Goal: Complete application form

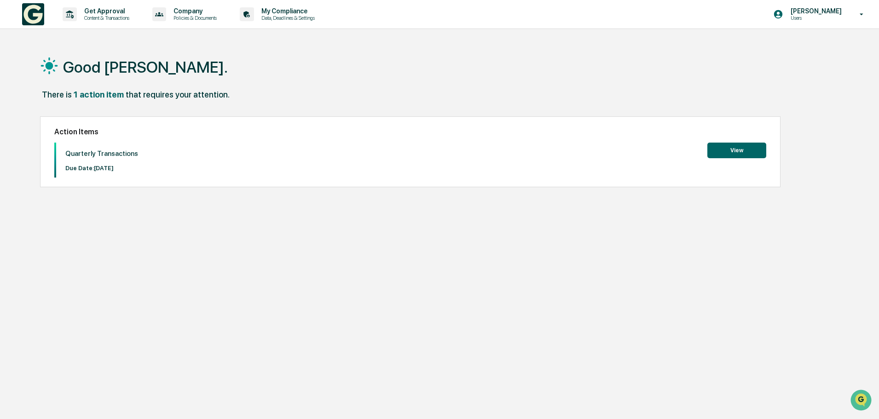
click at [750, 150] on button "View" at bounding box center [737, 151] width 59 height 16
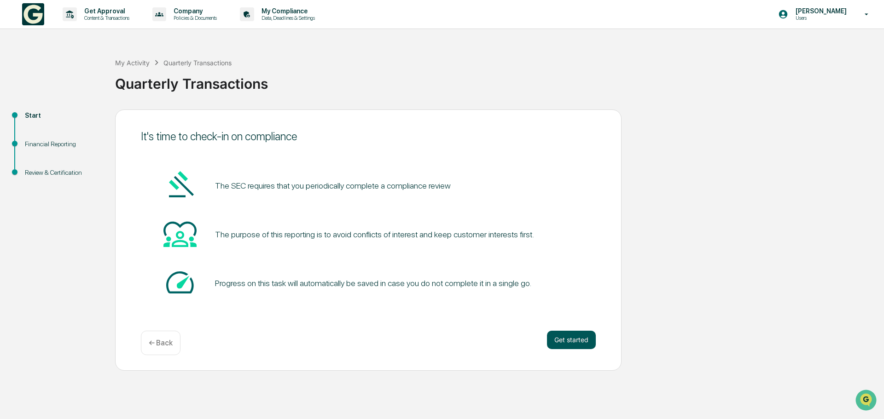
click at [576, 341] on button "Get started" at bounding box center [571, 340] width 49 height 18
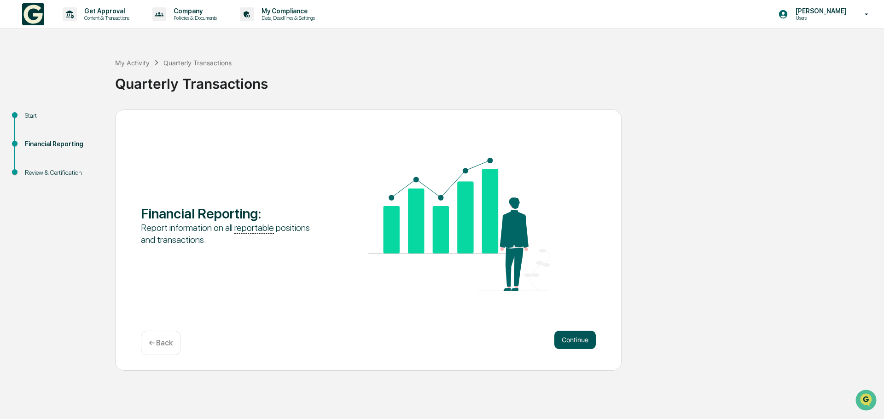
click at [574, 340] on button "Continue" at bounding box center [574, 340] width 41 height 18
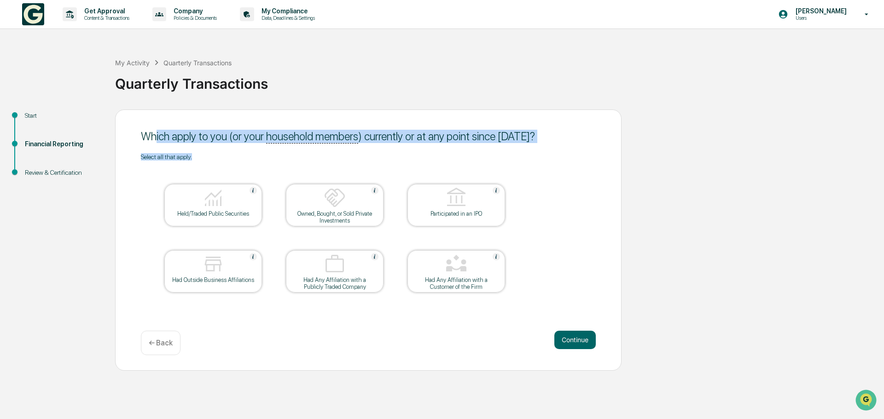
drag, startPoint x: 156, startPoint y: 137, endPoint x: 222, endPoint y: 160, distance: 70.3
click at [222, 160] on div "Which apply to you (or your household members ) currently or at any point since…" at bounding box center [368, 240] width 506 height 261
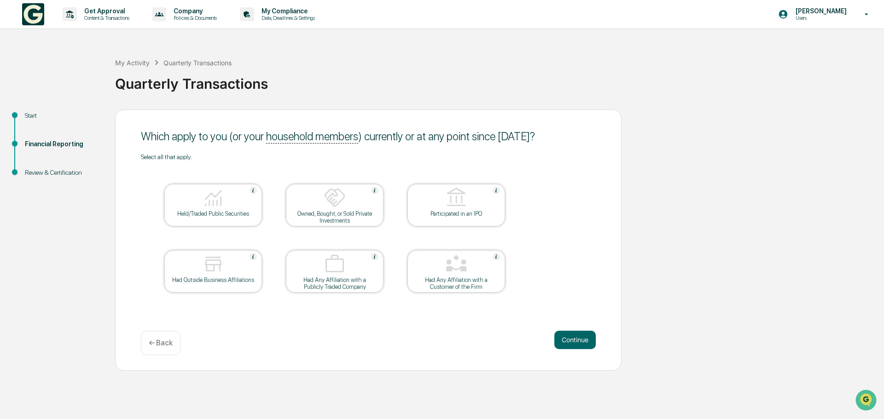
click at [232, 169] on table "Held/Traded Public Securities Owned, Bought, or Sold Private Investments Partic…" at bounding box center [335, 239] width 388 height 156
click at [218, 206] on img at bounding box center [213, 198] width 22 height 22
click at [471, 258] on div at bounding box center [456, 264] width 92 height 23
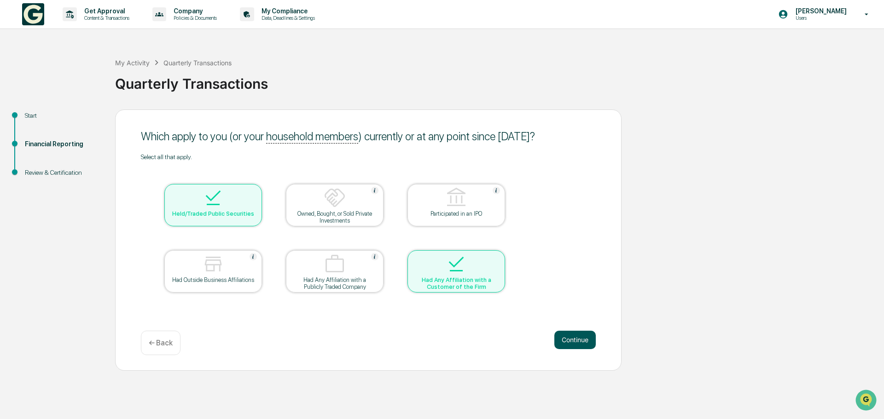
click at [562, 332] on button "Continue" at bounding box center [574, 340] width 41 height 18
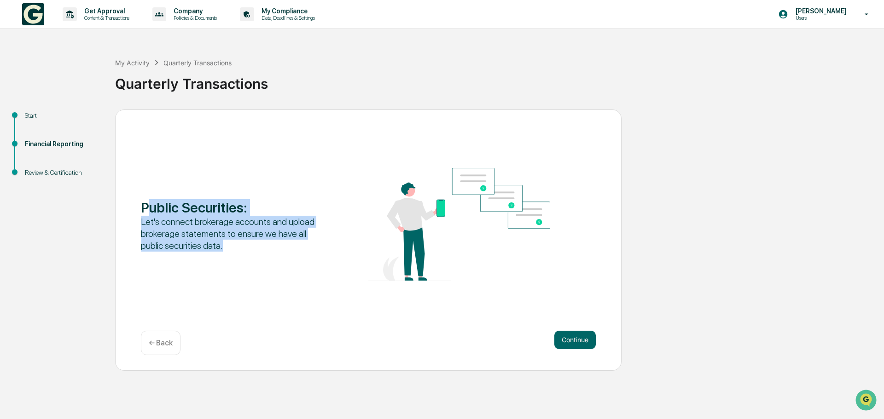
drag, startPoint x: 149, startPoint y: 213, endPoint x: 302, endPoint y: 265, distance: 161.3
click at [248, 245] on div "Public Securities : Let's connect brokerage accounts and upload brokerage state…" at bounding box center [232, 225] width 182 height 52
click at [569, 335] on button "Continue" at bounding box center [574, 340] width 41 height 18
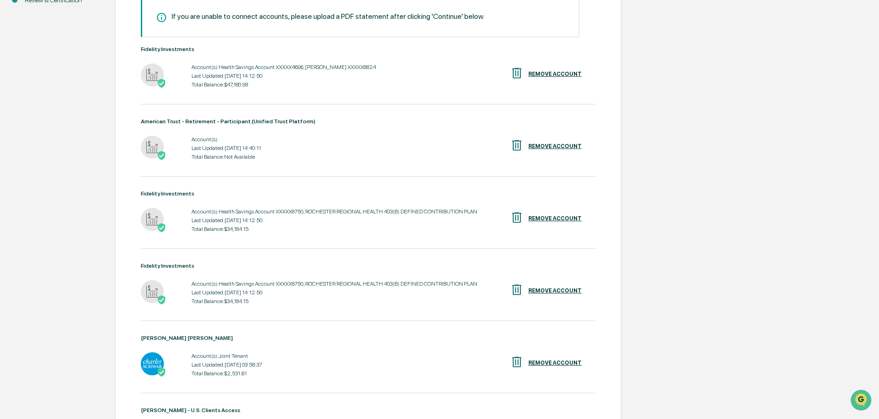
scroll to position [138, 0]
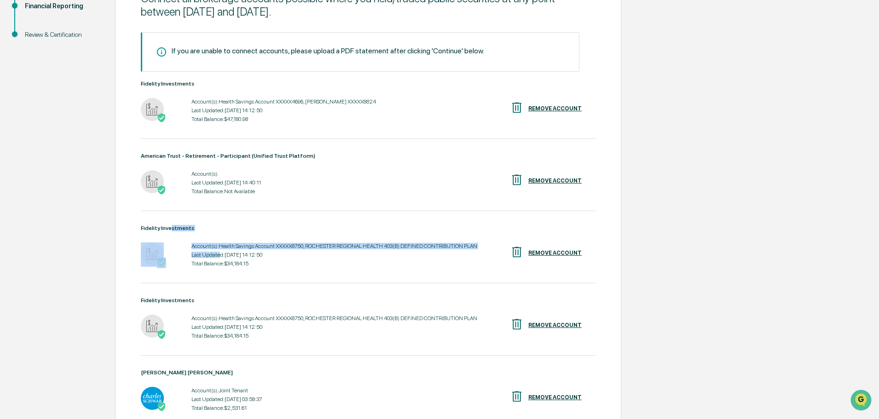
drag, startPoint x: 169, startPoint y: 228, endPoint x: 220, endPoint y: 250, distance: 55.5
click at [220, 250] on div "Fidelity Investments Account(s): Health Savings Account XXXXX8750, ROCHESTER RE…" at bounding box center [368, 247] width 455 height 44
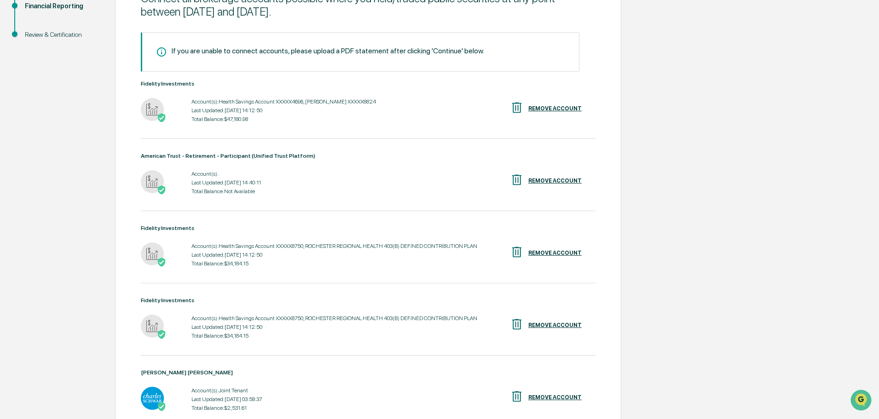
click at [308, 271] on div "Fidelity Investments Account(s): Health Savings Account XXXXX8750, ROCHESTER RE…" at bounding box center [368, 254] width 455 height 58
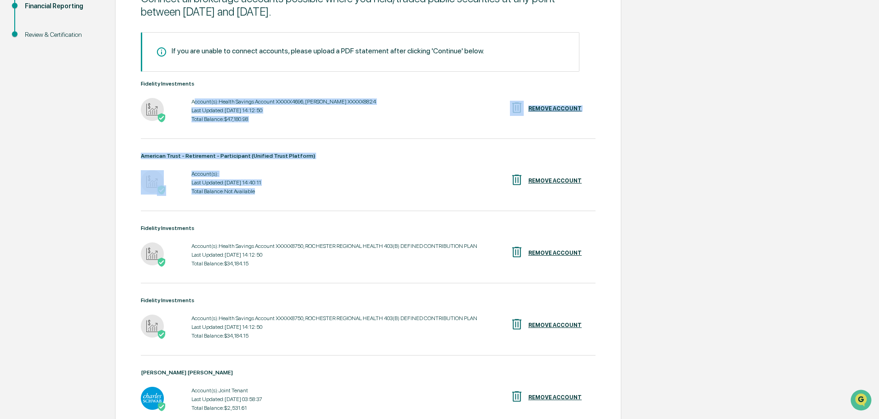
drag, startPoint x: 195, startPoint y: 104, endPoint x: 282, endPoint y: 193, distance: 125.0
click at [282, 193] on div "If you are unable to connect accounts, please upload a PDF statement after clic…" at bounding box center [368, 280] width 455 height 497
click at [318, 193] on div "Account(s): Last Updated: [DATE] 14:40:11 Total Balance: Not Available REMOVE A…" at bounding box center [368, 183] width 455 height 29
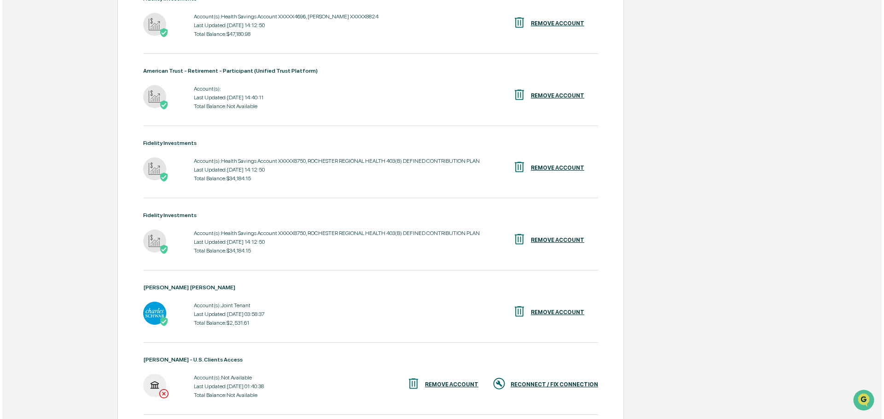
scroll to position [276, 0]
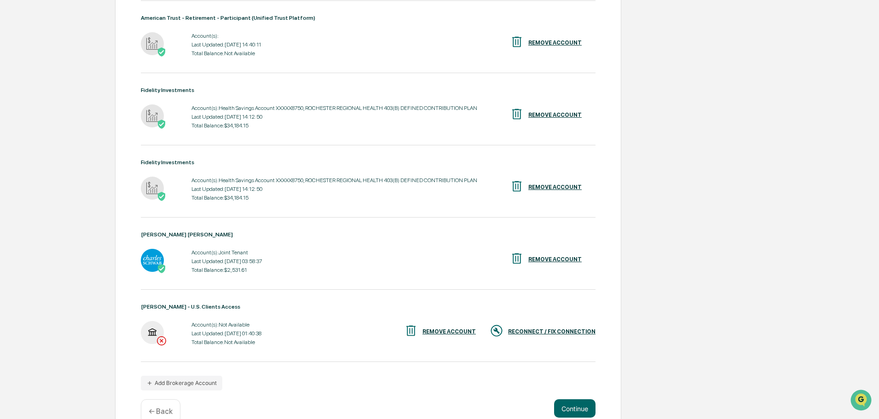
click at [443, 332] on div "REMOVE ACCOUNT" at bounding box center [449, 332] width 53 height 6
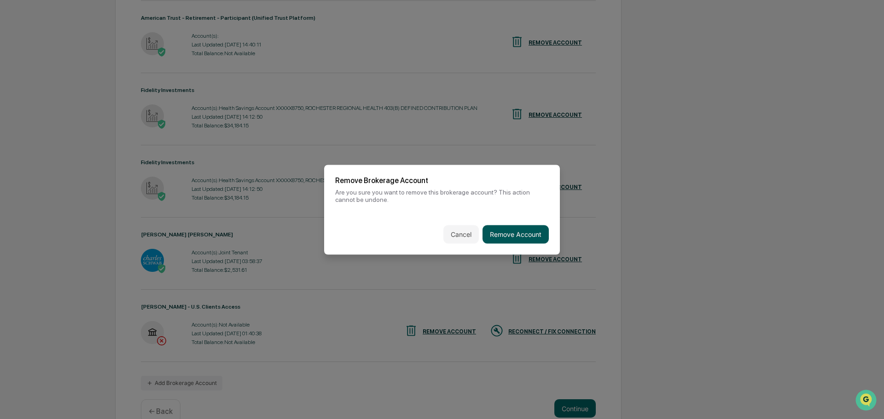
click at [508, 233] on button "Remove Account" at bounding box center [515, 234] width 66 height 18
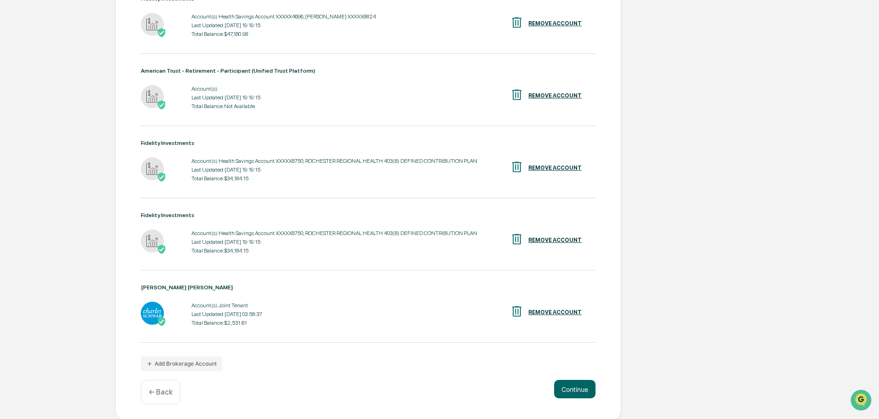
scroll to position [224, 0]
click at [190, 356] on button "Add Brokerage Account" at bounding box center [181, 363] width 81 height 15
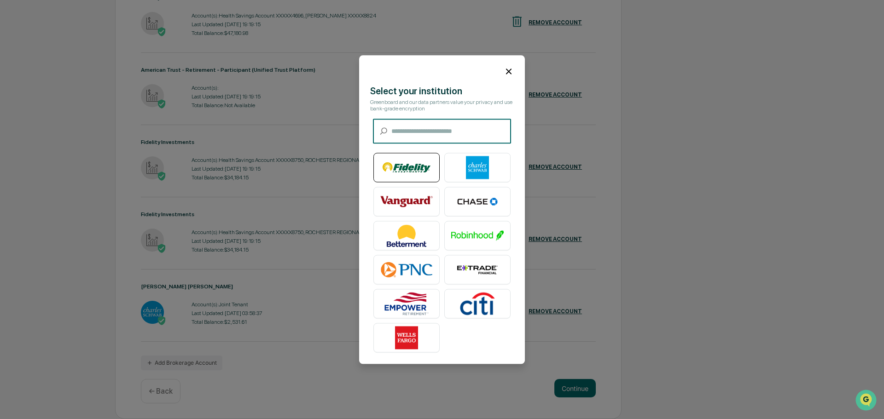
click at [408, 161] on img at bounding box center [406, 167] width 52 height 23
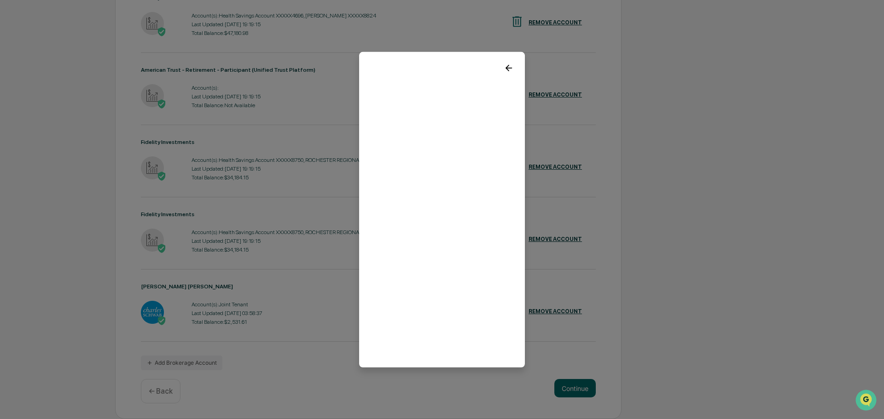
click at [505, 66] on icon at bounding box center [509, 68] width 10 height 10
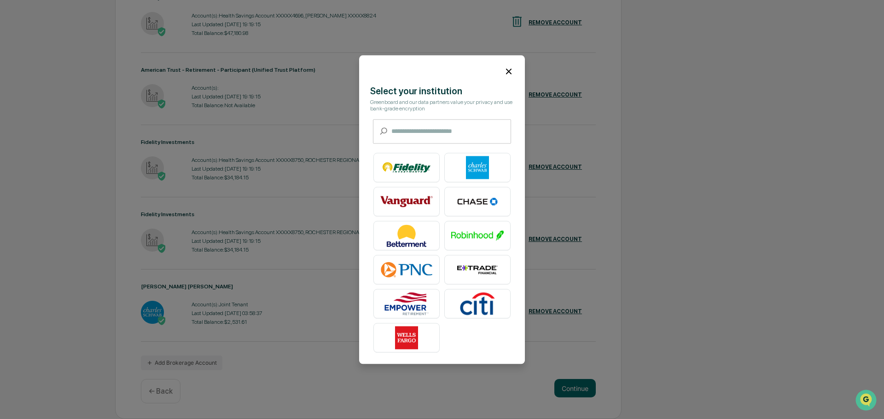
click at [506, 69] on icon at bounding box center [509, 72] width 6 height 6
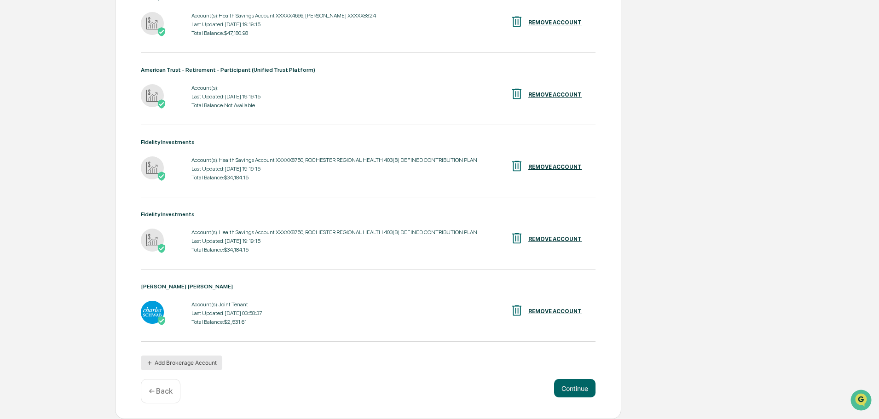
click at [195, 364] on button "Add Brokerage Account" at bounding box center [181, 363] width 81 height 15
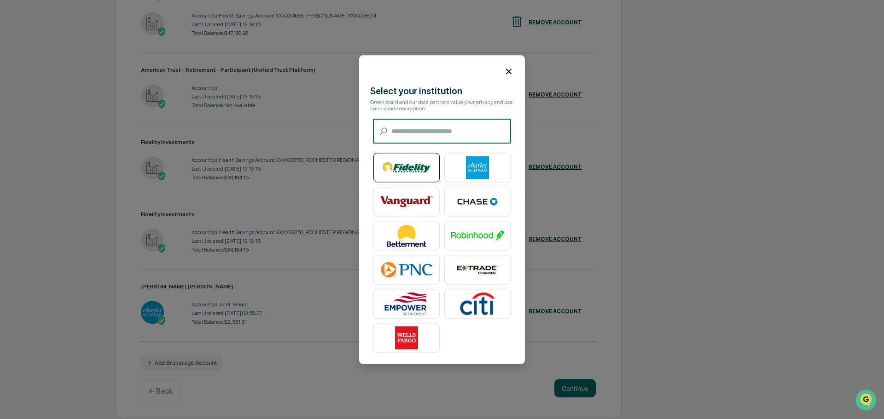
click at [413, 164] on img at bounding box center [406, 167] width 52 height 23
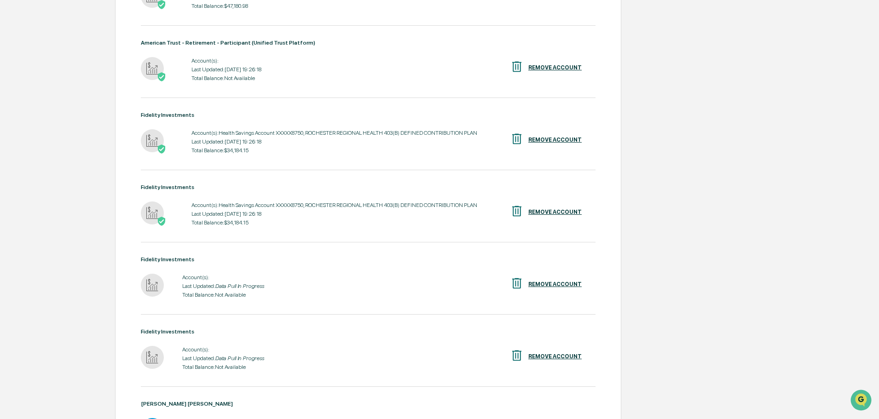
scroll to position [276, 0]
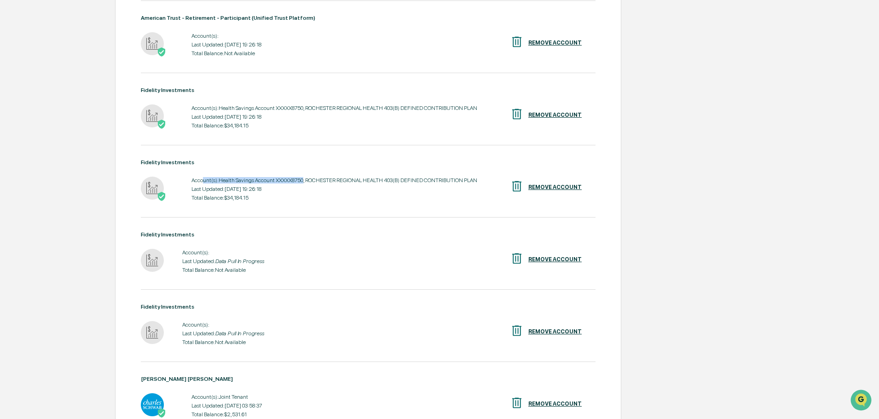
drag, startPoint x: 204, startPoint y: 177, endPoint x: 302, endPoint y: 178, distance: 97.6
click at [302, 178] on div "Account(s): Health Savings Account XXXXX8750, ROCHESTER REGIONAL HEALTH 403(B) …" at bounding box center [335, 180] width 286 height 6
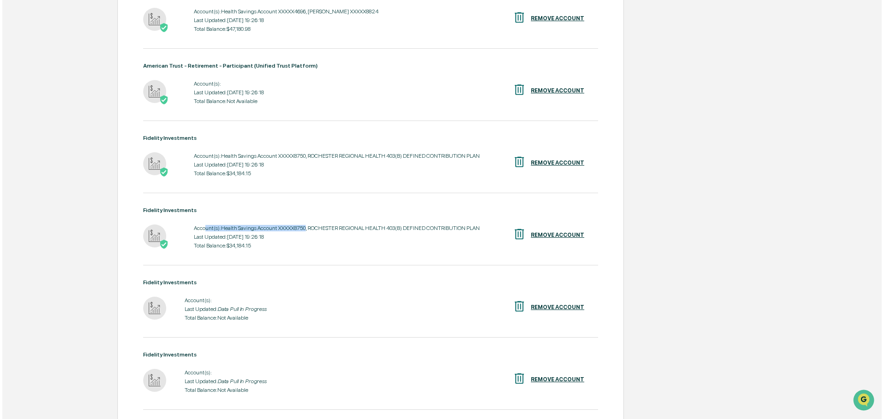
scroll to position [231, 0]
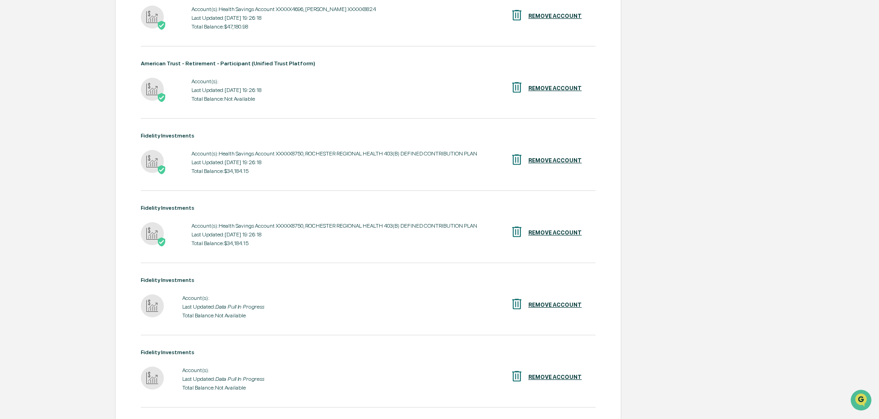
click at [535, 163] on div "REMOVE ACCOUNT" at bounding box center [555, 160] width 53 height 6
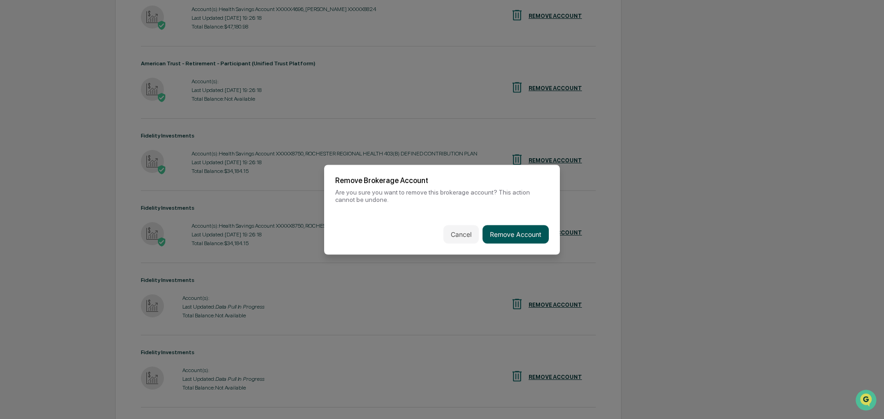
click at [491, 228] on button "Remove Account" at bounding box center [515, 234] width 66 height 18
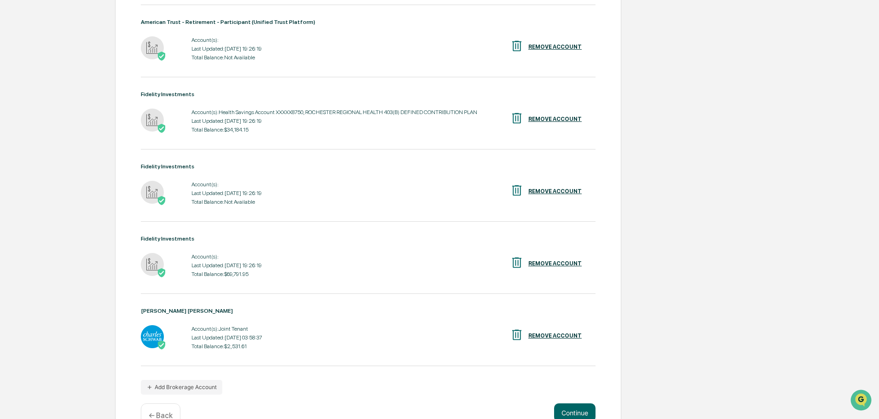
scroll to position [296, 0]
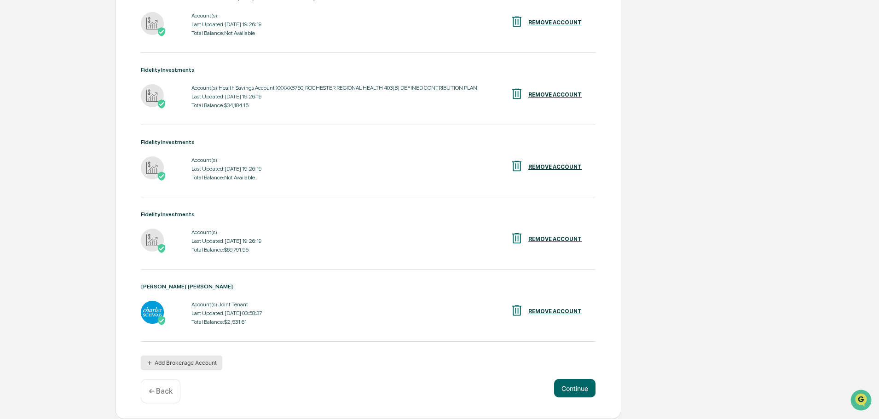
click at [171, 361] on button "Add Brokerage Account" at bounding box center [181, 363] width 81 height 15
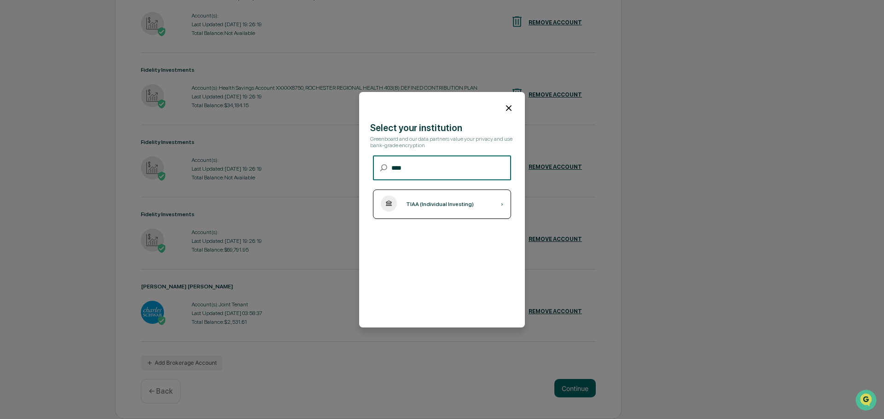
type input "****"
click at [447, 210] on div "TIAA (Individual Investing) ›" at bounding box center [442, 204] width 138 height 29
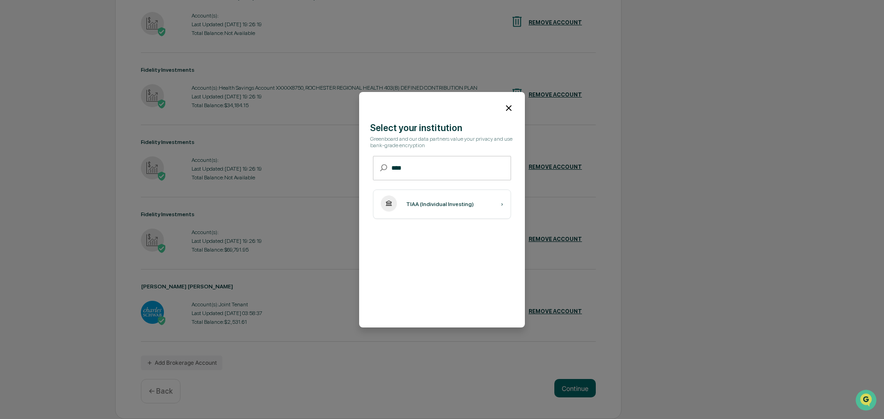
click at [506, 109] on icon at bounding box center [509, 108] width 6 height 6
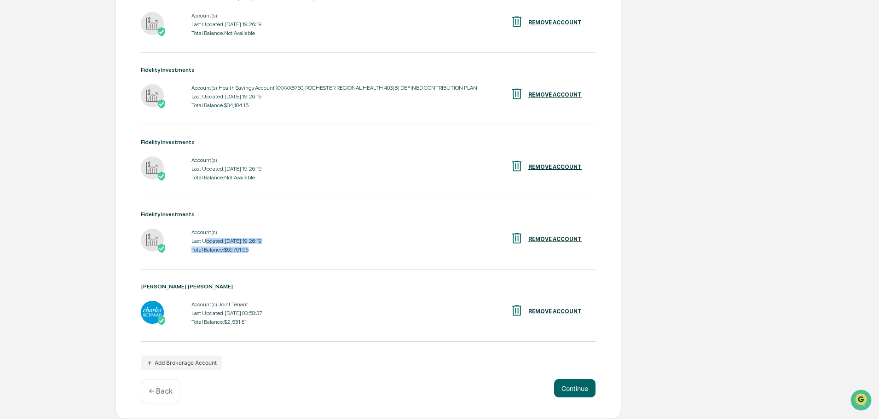
drag, startPoint x: 207, startPoint y: 240, endPoint x: 264, endPoint y: 234, distance: 56.9
click at [261, 252] on div "Account(s): Last Updated: [DATE] 19:26:19 Total Balance: $69,791.95" at bounding box center [227, 241] width 70 height 29
click at [569, 397] on button "Continue" at bounding box center [574, 388] width 41 height 18
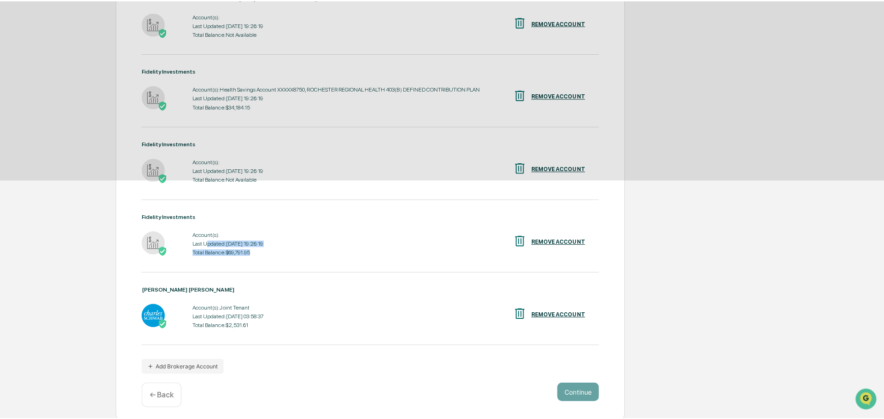
scroll to position [0, 0]
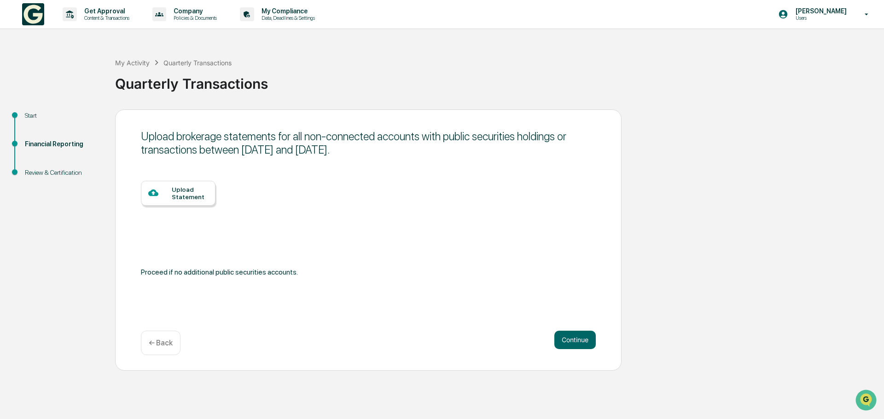
click at [165, 203] on div "Upload Statement" at bounding box center [178, 193] width 75 height 25
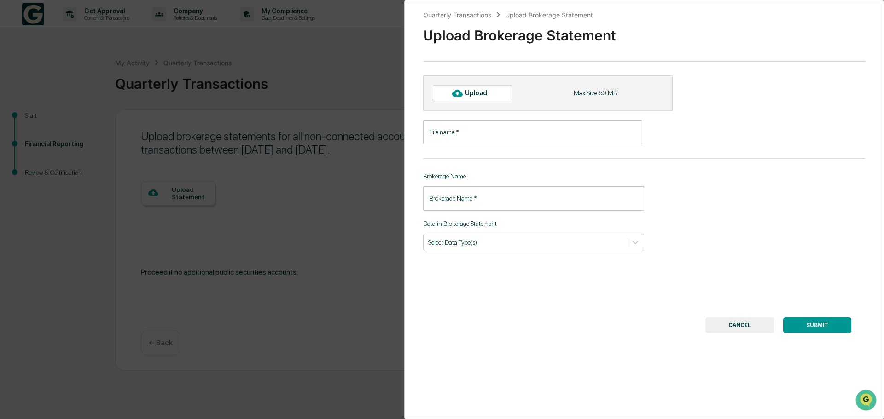
click at [480, 90] on div "Upload" at bounding box center [480, 92] width 30 height 7
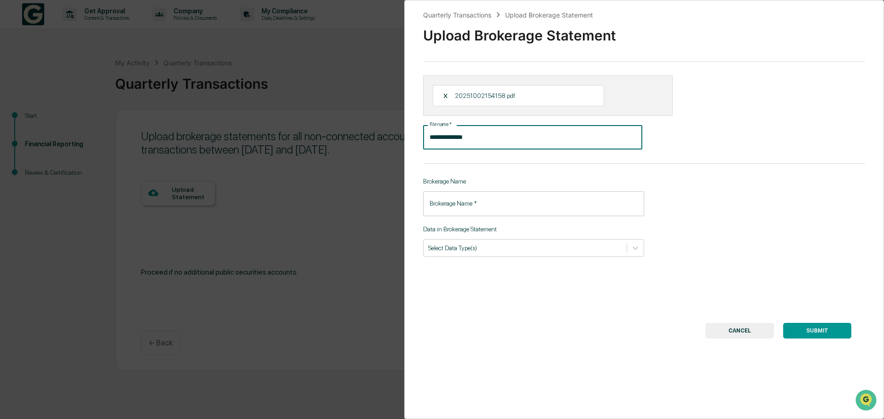
drag, startPoint x: 470, startPoint y: 139, endPoint x: 296, endPoint y: 123, distance: 173.8
click at [296, 124] on div "**********" at bounding box center [442, 209] width 884 height 419
type input "**********"
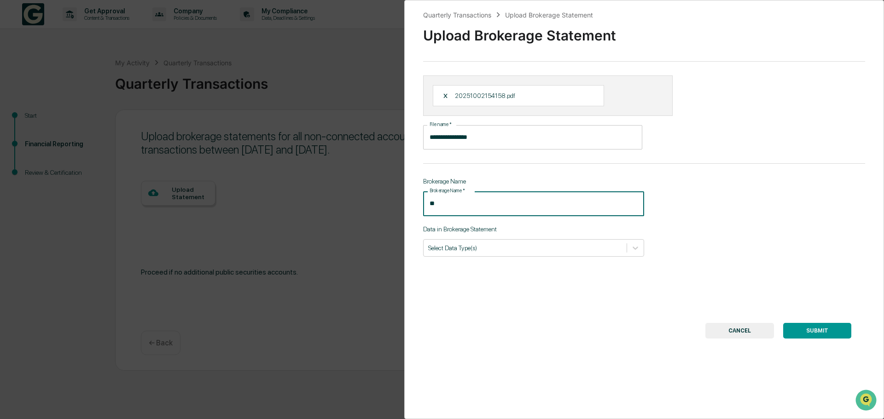
type input "*"
type input "*********"
click at [481, 252] on div at bounding box center [525, 248] width 194 height 9
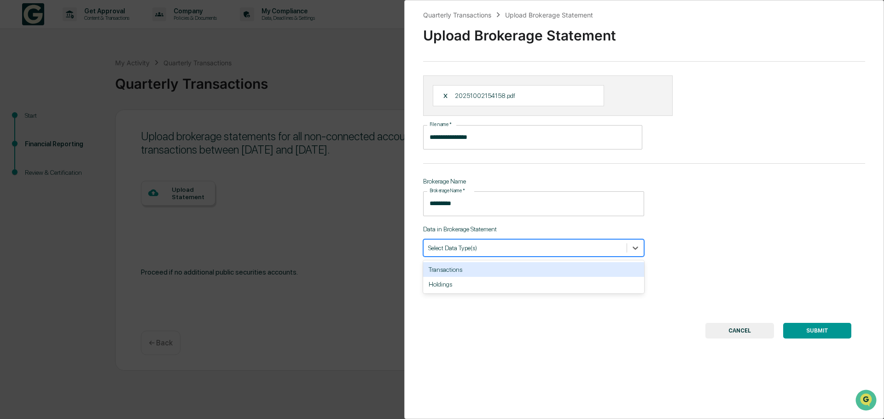
click at [472, 273] on div "Transactions" at bounding box center [533, 269] width 221 height 15
click at [459, 268] on div "Holdings" at bounding box center [533, 269] width 221 height 15
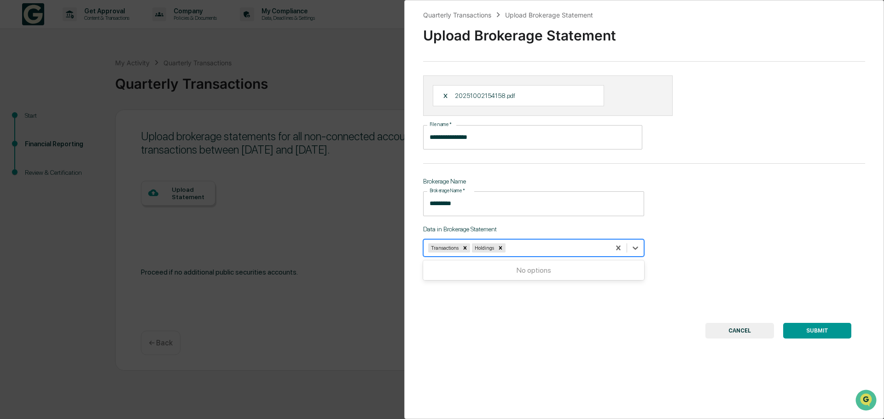
click at [769, 211] on div "**********" at bounding box center [644, 209] width 480 height 419
click at [808, 328] on button "SUBMIT" at bounding box center [817, 331] width 68 height 16
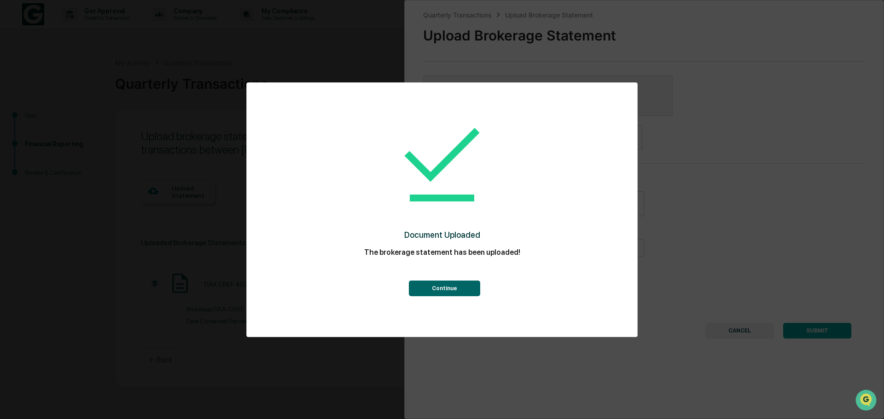
click at [430, 289] on button "Continue" at bounding box center [444, 289] width 71 height 16
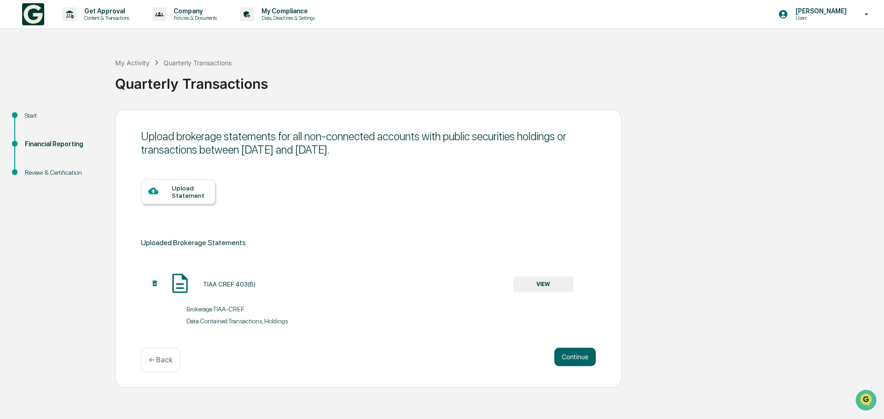
click at [553, 281] on button "VIEW" at bounding box center [543, 285] width 60 height 16
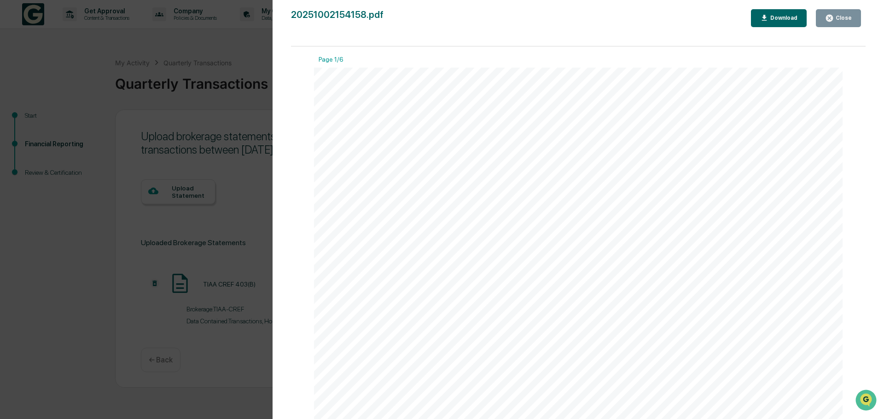
click at [844, 15] on div "Close" at bounding box center [843, 18] width 18 height 6
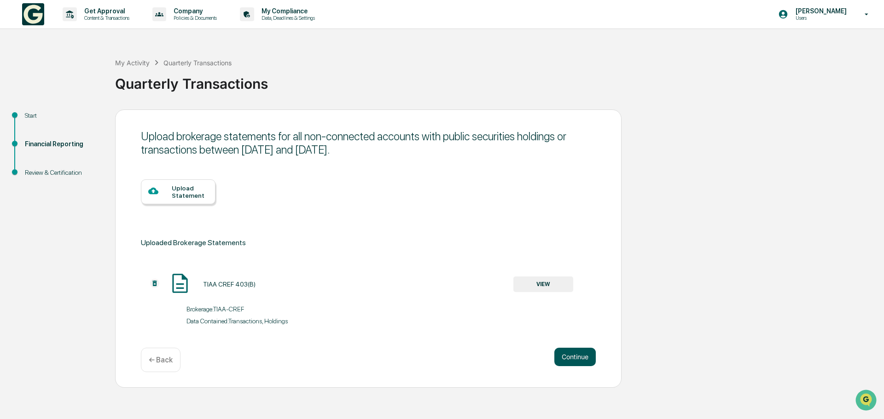
click at [580, 360] on button "Continue" at bounding box center [574, 357] width 41 height 18
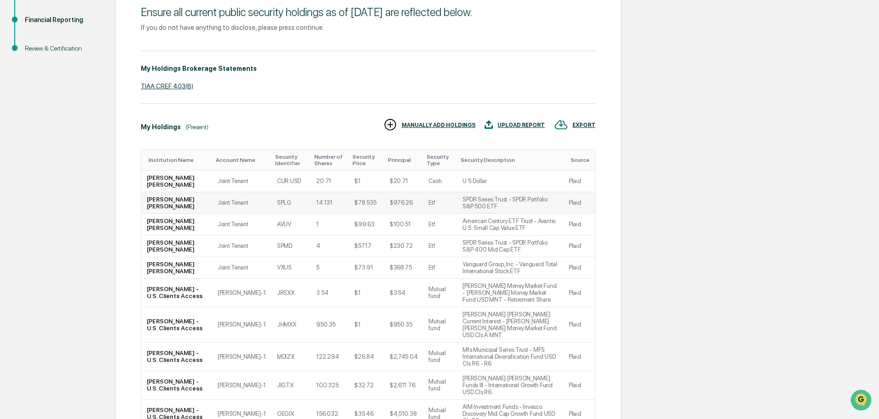
scroll to position [179, 0]
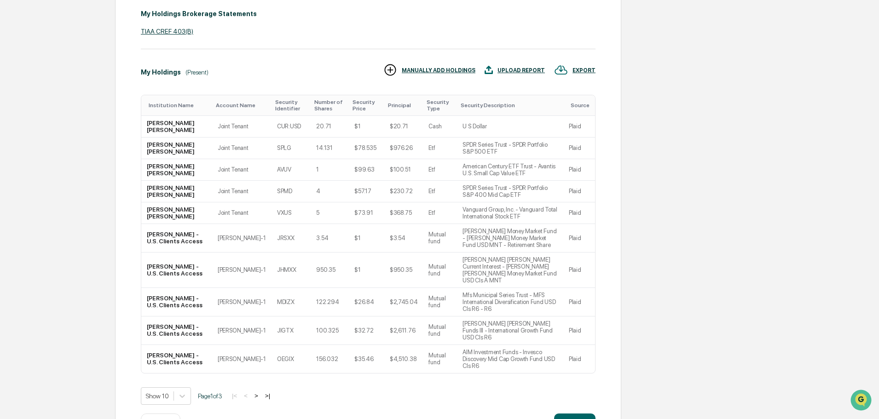
click at [261, 392] on button ">" at bounding box center [256, 396] width 9 height 8
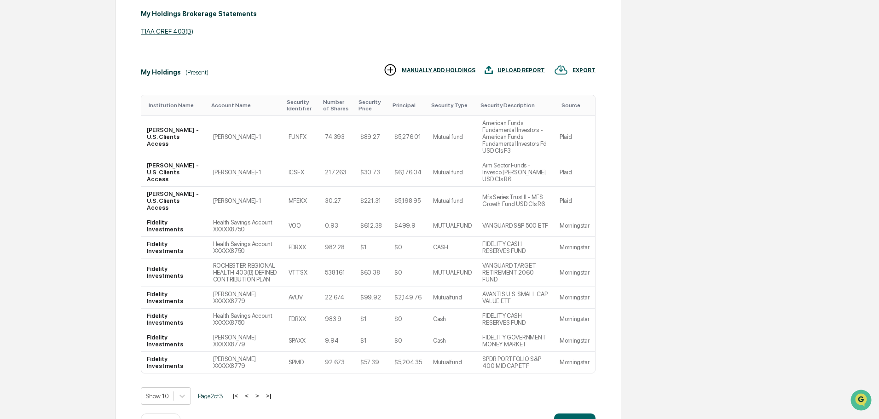
click at [258, 392] on button ">" at bounding box center [257, 396] width 9 height 8
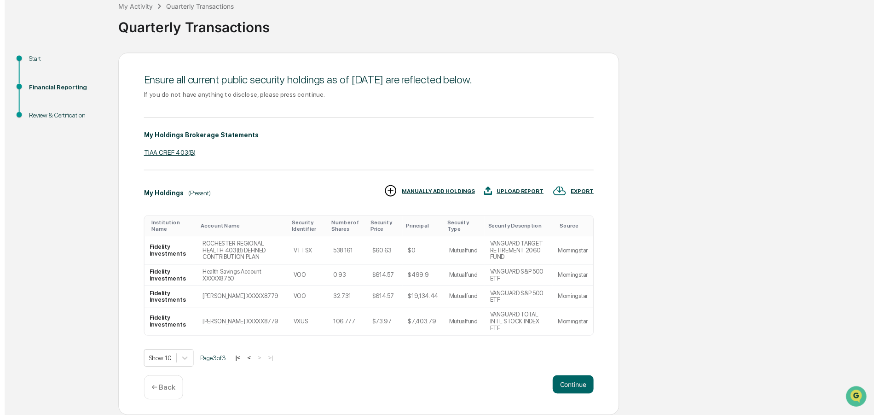
scroll to position [49, 0]
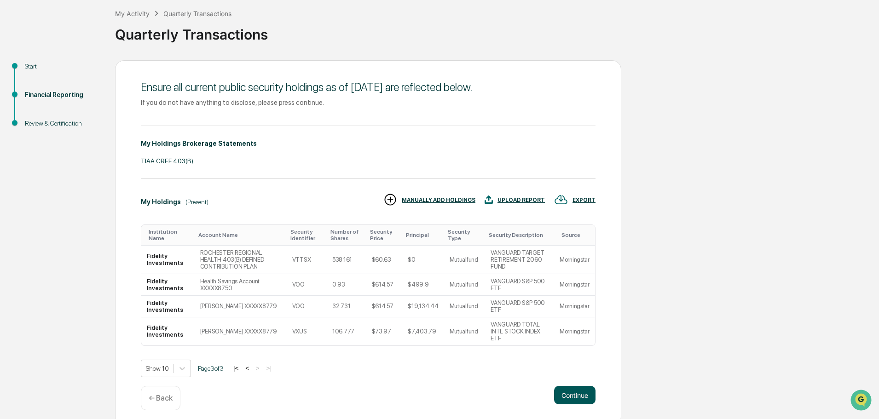
click at [562, 389] on button "Continue" at bounding box center [574, 395] width 41 height 18
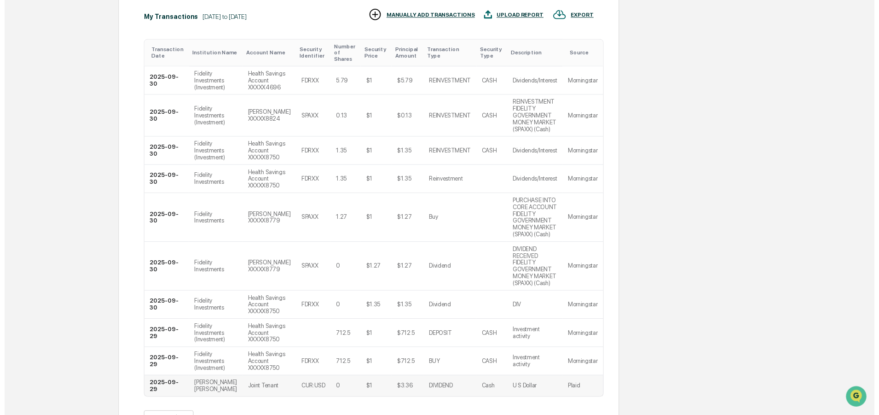
scroll to position [283, 0]
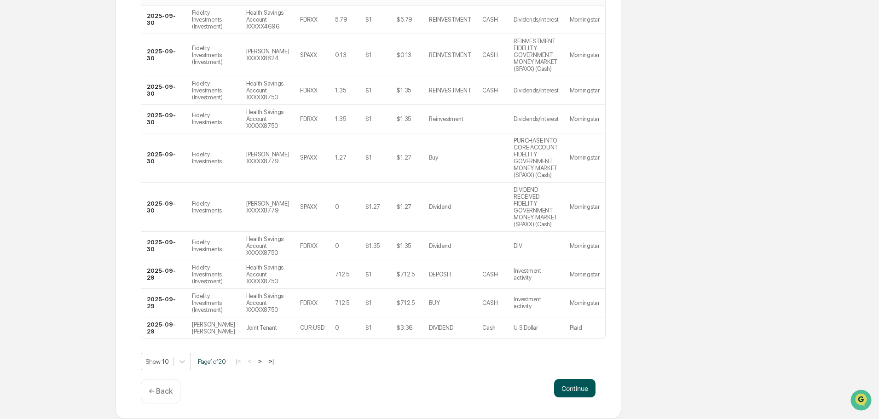
click at [562, 386] on button "Continue" at bounding box center [574, 388] width 41 height 18
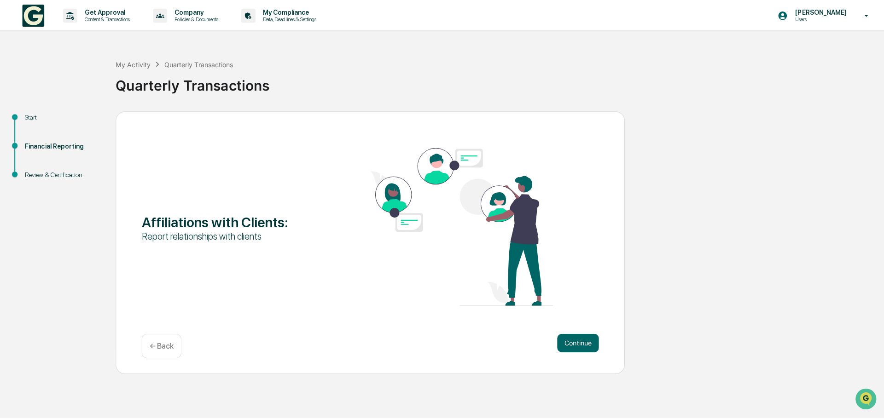
scroll to position [0, 0]
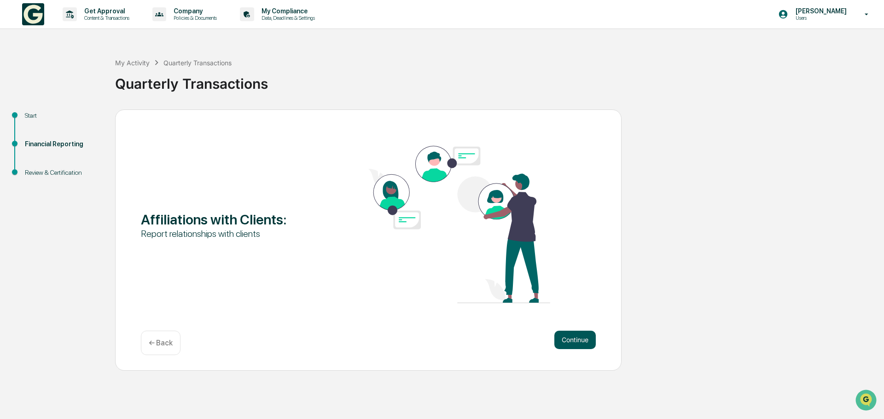
click at [572, 341] on button "Continue" at bounding box center [574, 340] width 41 height 18
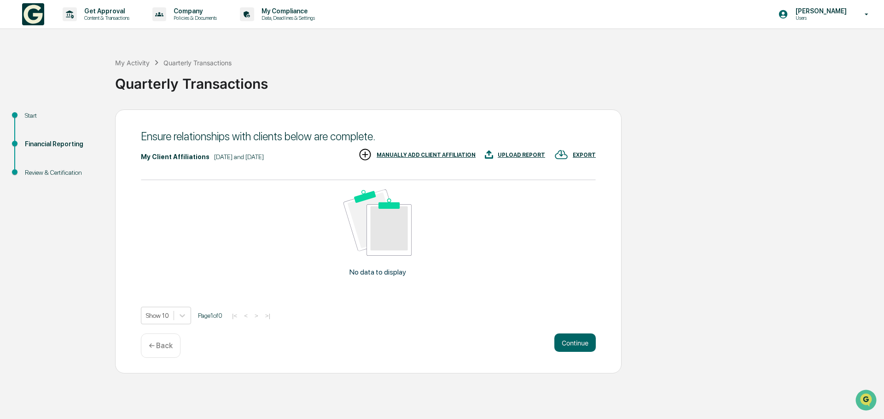
click at [423, 156] on div "MANUALLY ADD CLIENT AFFILIATION" at bounding box center [426, 155] width 99 height 6
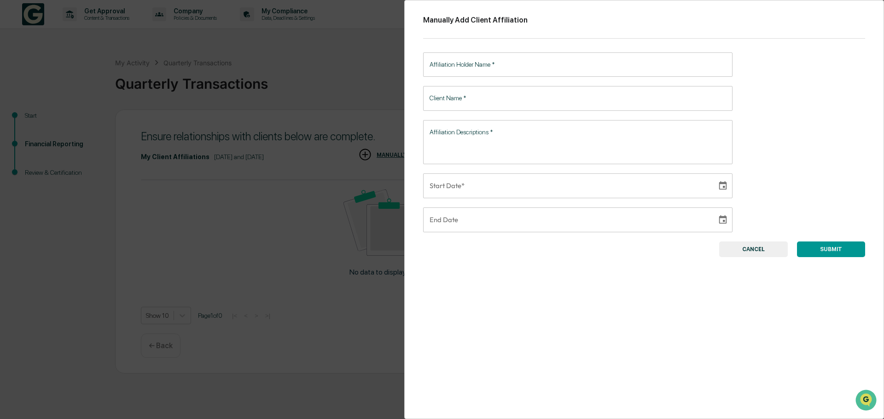
click at [463, 70] on input "Affiliation Holder Name   *" at bounding box center [577, 64] width 309 height 24
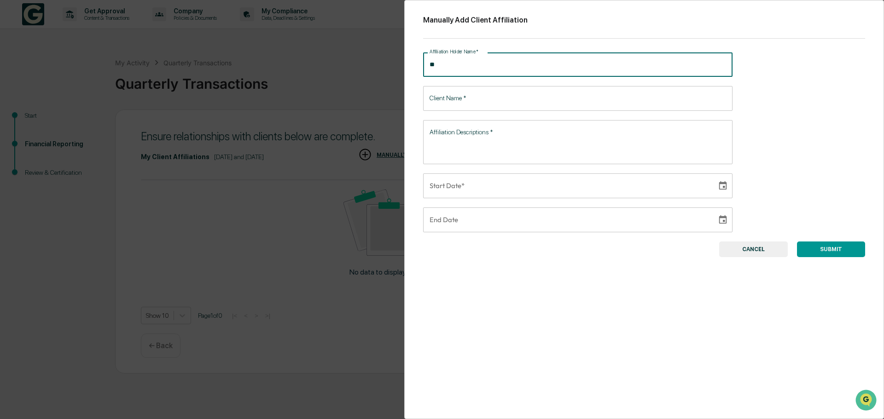
type input "*"
type input "**********"
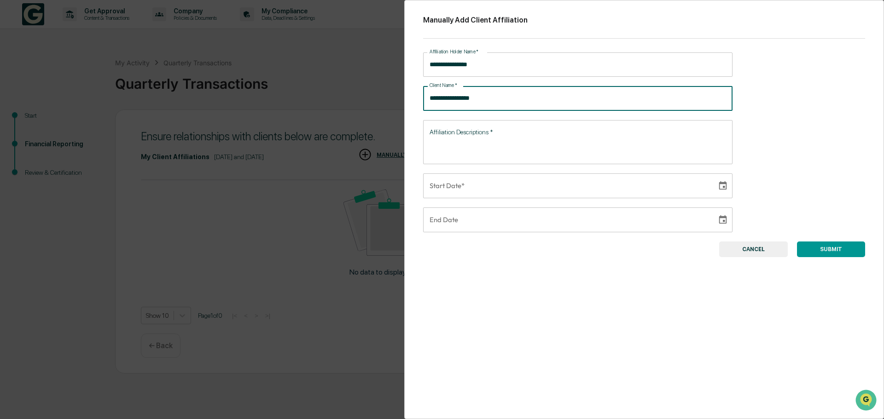
type input "**********"
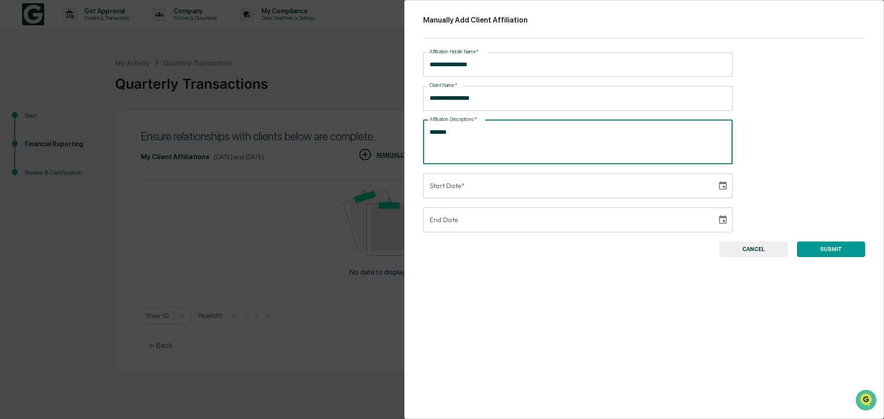
type textarea "******"
type input "**********"
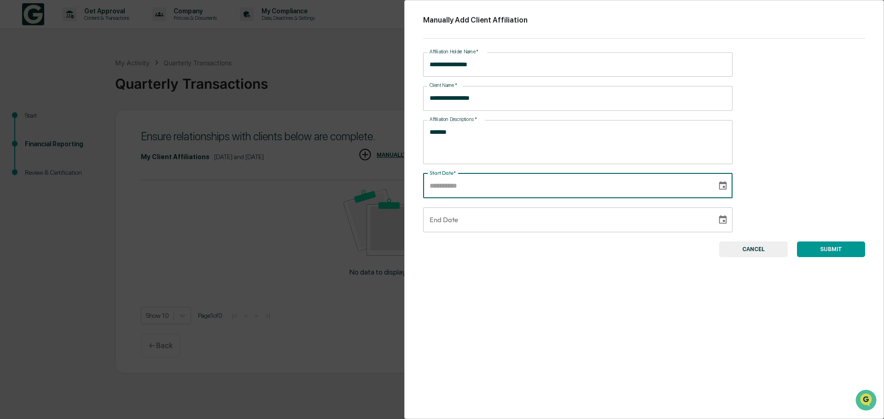
click at [718, 187] on icon "Choose date" at bounding box center [723, 186] width 10 height 10
click at [500, 250] on button "1" at bounding box center [496, 251] width 17 height 17
type input "**********"
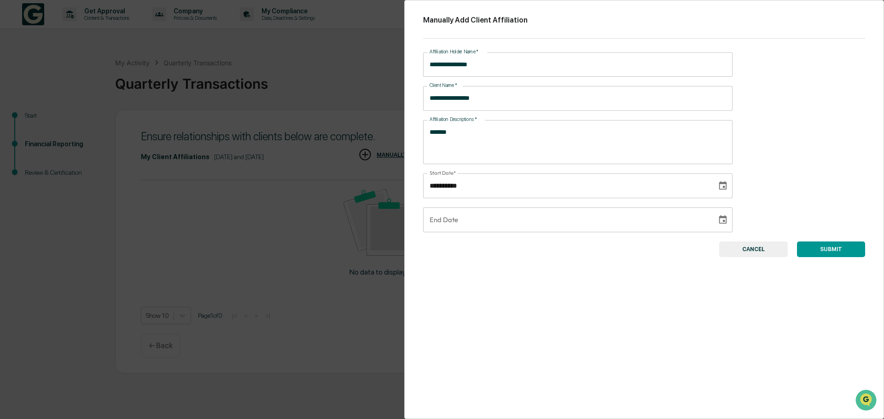
type input "**********"
click at [476, 223] on input "**********" at bounding box center [566, 220] width 287 height 25
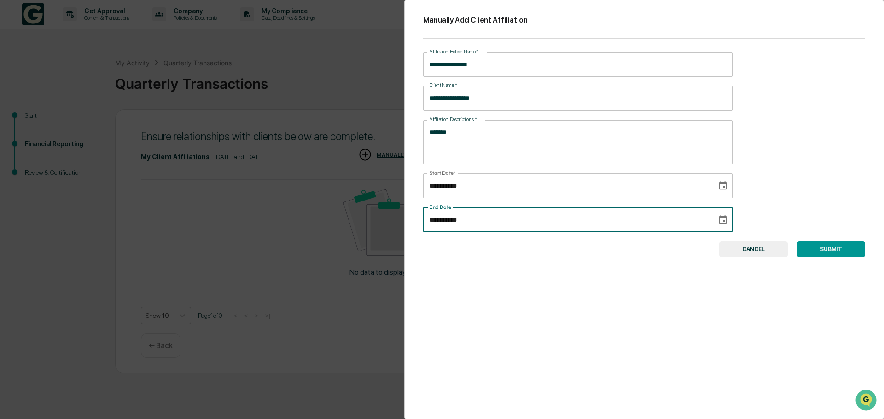
drag, startPoint x: 525, startPoint y: 228, endPoint x: 557, endPoint y: 220, distance: 32.9
click at [525, 228] on input "**********" at bounding box center [566, 220] width 287 height 25
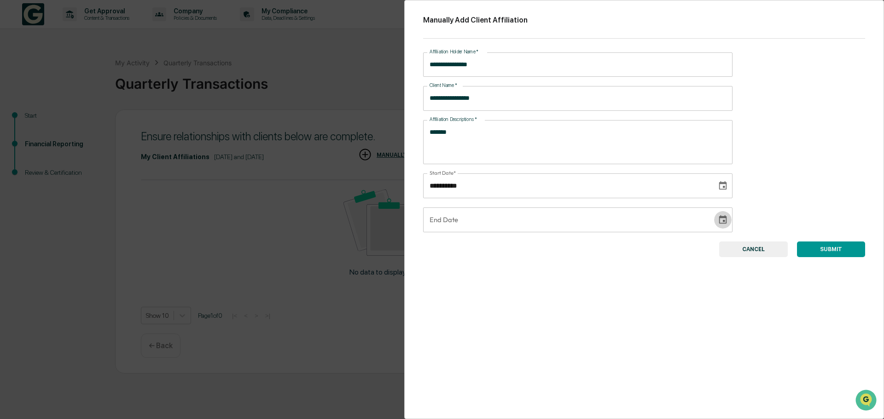
click at [718, 221] on icon "Choose date" at bounding box center [723, 220] width 10 height 10
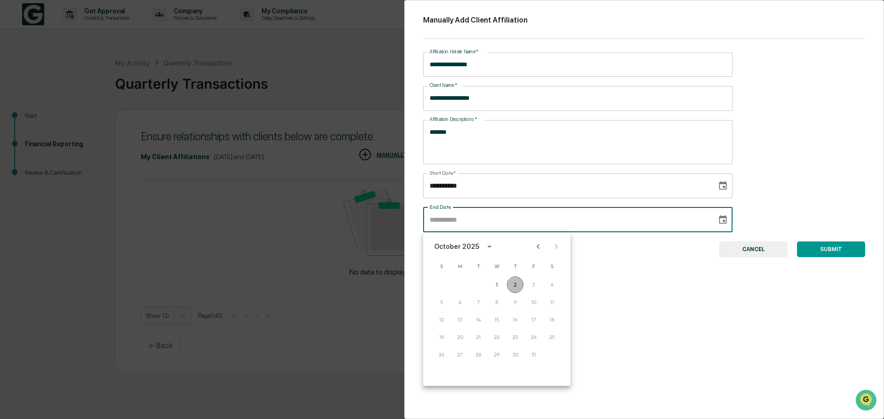
drag, startPoint x: 516, startPoint y: 283, endPoint x: 571, endPoint y: 284, distance: 54.8
click at [517, 283] on button "2" at bounding box center [515, 285] width 17 height 17
type input "**********"
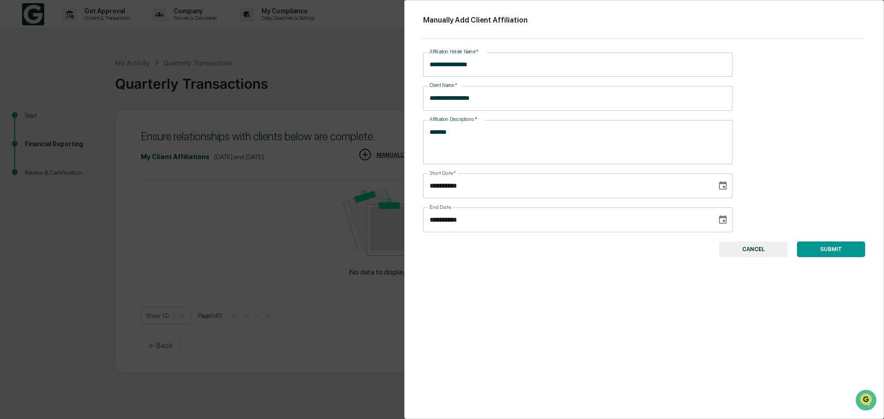
click at [622, 293] on div "**********" at bounding box center [644, 209] width 480 height 419
click at [831, 252] on button "SUBMIT" at bounding box center [831, 250] width 68 height 16
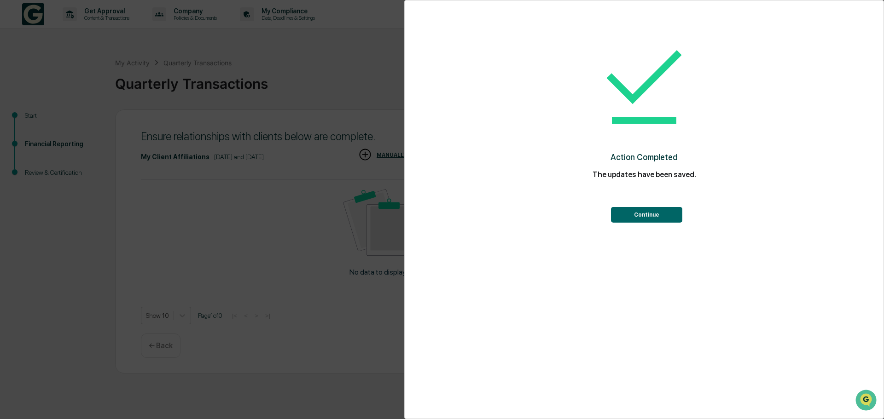
click at [641, 212] on button "Continue" at bounding box center [646, 215] width 71 height 16
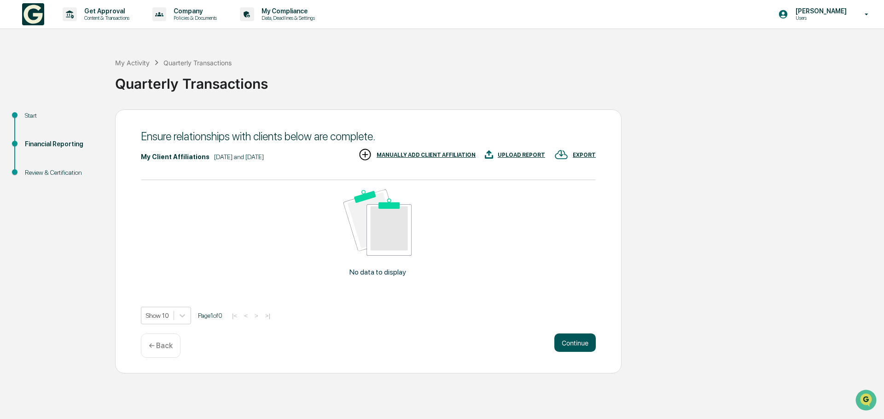
click at [579, 345] on button "Continue" at bounding box center [574, 343] width 41 height 18
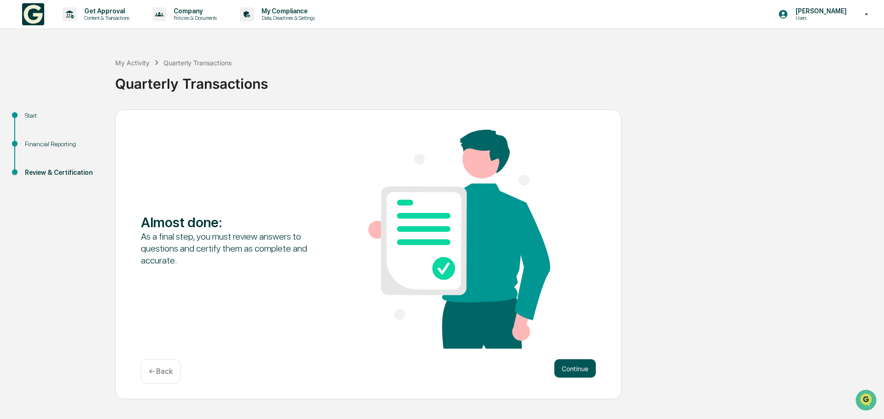
click at [576, 367] on button "Continue" at bounding box center [574, 369] width 41 height 18
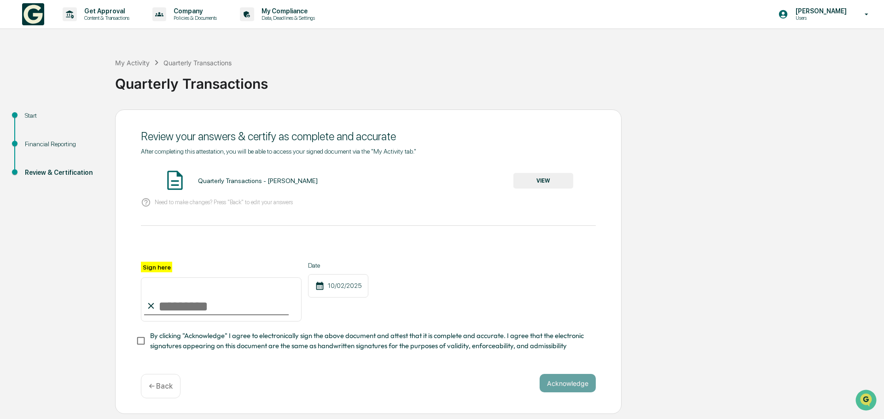
click at [544, 179] on button "VIEW" at bounding box center [543, 181] width 60 height 16
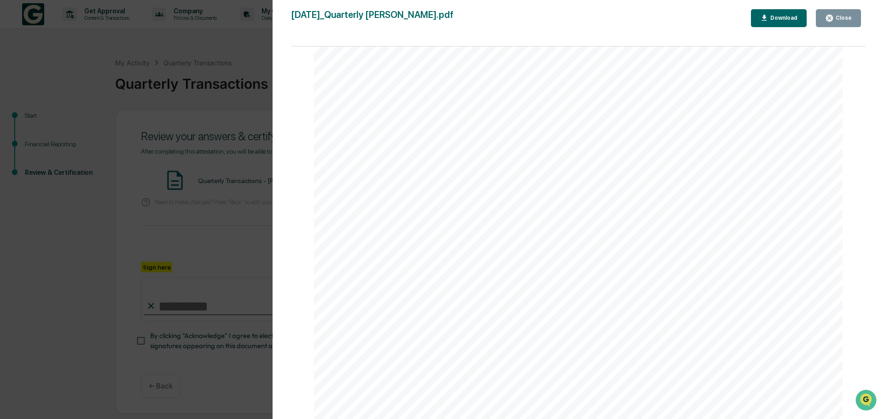
scroll to position [1796, 0]
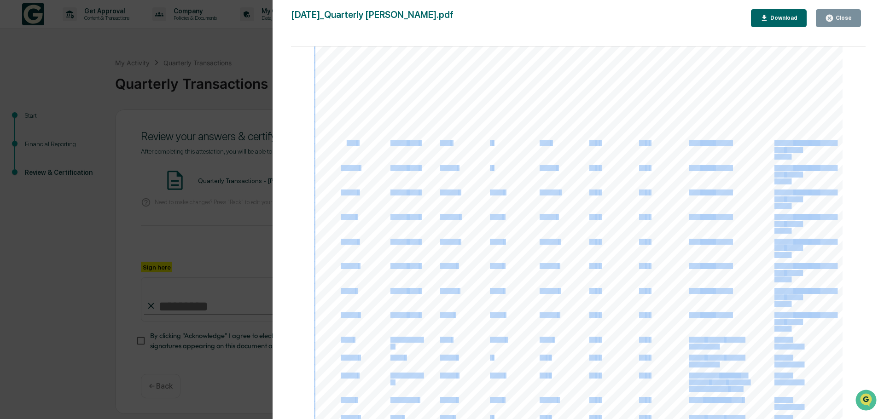
drag, startPoint x: 343, startPoint y: 144, endPoint x: 414, endPoint y: 147, distance: 71.0
click at [402, 147] on div "Financial Reporting Attestation of Completeness Based upon the definitions abov…" at bounding box center [578, 201] width 529 height 748
click at [341, 191] on span "MDIZX" at bounding box center [349, 193] width 17 height 6
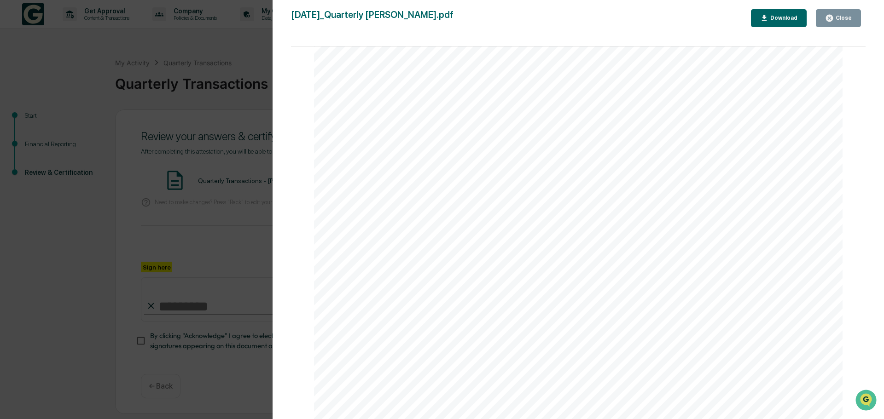
scroll to position [1980, 0]
drag, startPoint x: 357, startPoint y: 250, endPoint x: 466, endPoint y: 250, distance: 109.6
click at [471, 250] on div "Financial Reporting Attestation of Completeness Based upon the definitions abov…" at bounding box center [578, 17] width 529 height 748
click at [316, 256] on div "Financial Reporting Attestation of Completeness Based upon the definitions abov…" at bounding box center [578, 17] width 529 height 748
drag, startPoint x: 536, startPoint y: 216, endPoint x: 557, endPoint y: 216, distance: 20.7
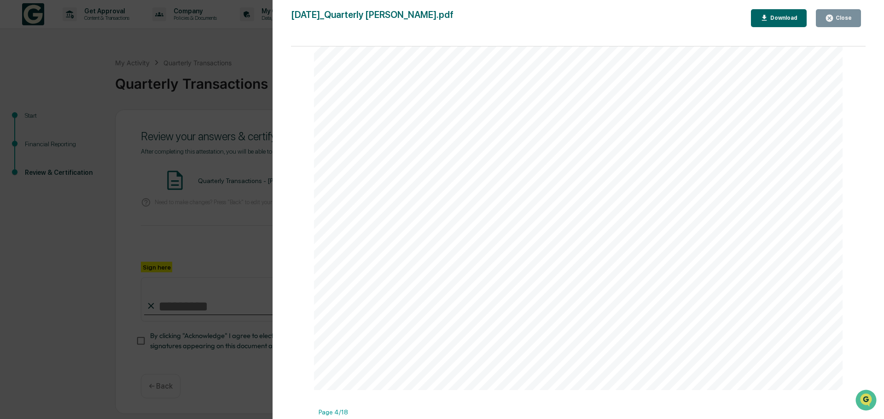
click at [557, 216] on div "Financial Reporting Attestation of Completeness Based upon the definitions abov…" at bounding box center [578, 17] width 529 height 748
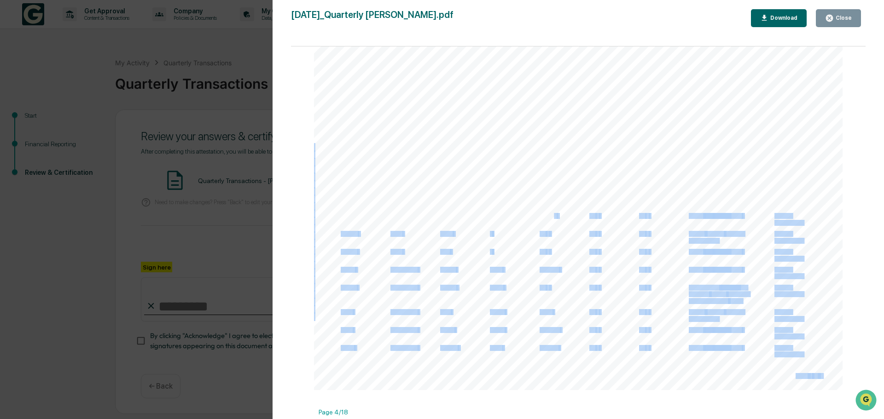
drag, startPoint x: 552, startPoint y: 217, endPoint x: 527, endPoint y: 218, distance: 25.3
click at [527, 218] on div "Financial Reporting Attestation of Completeness Based upon the definitions abov…" at bounding box center [578, 17] width 529 height 748
click at [536, 266] on div "Financial Reporting Attestation of Completeness Based upon the definitions abov…" at bounding box center [578, 17] width 529 height 748
click at [550, 272] on span "5204.35" at bounding box center [549, 270] width 19 height 6
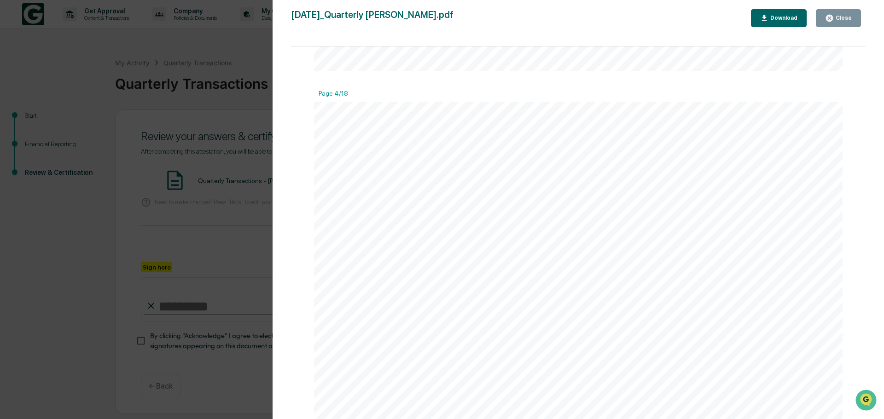
scroll to position [2302, 0]
drag, startPoint x: 667, startPoint y: 211, endPoint x: 680, endPoint y: 325, distance: 114.4
drag, startPoint x: 687, startPoint y: 301, endPoint x: 685, endPoint y: 314, distance: 13.5
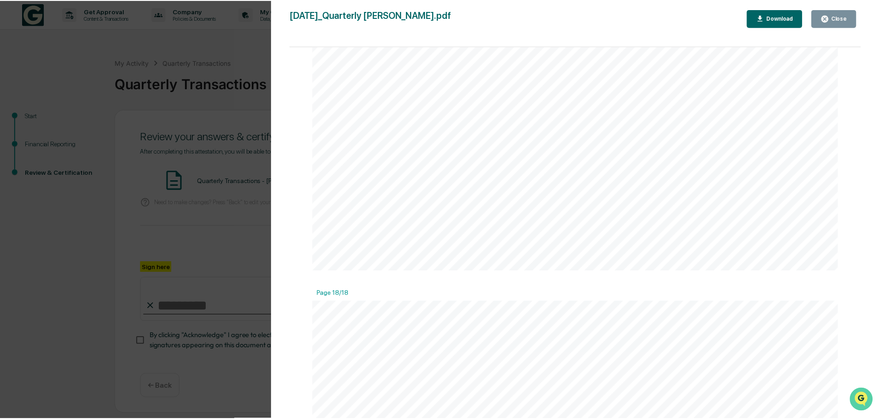
scroll to position [12635, 0]
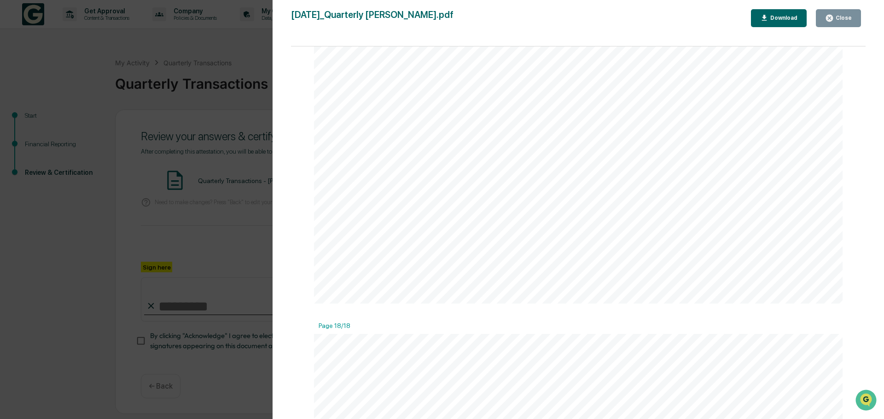
click at [849, 25] on button "Close" at bounding box center [838, 18] width 45 height 18
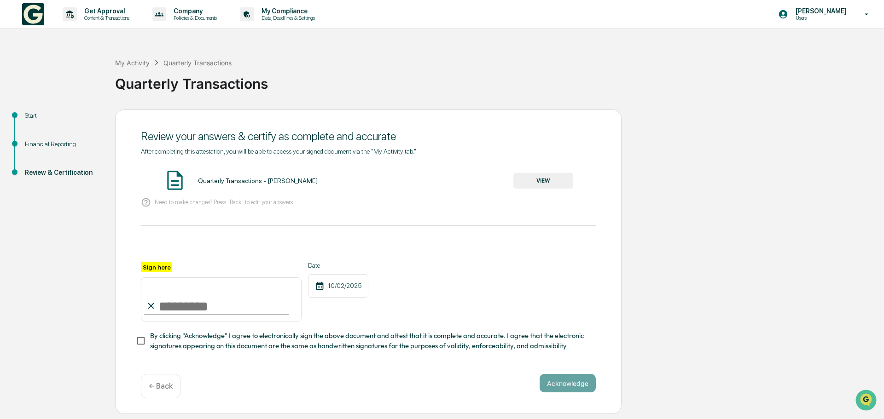
click at [161, 301] on input "Sign here" at bounding box center [221, 300] width 161 height 44
type input "**********"
click at [567, 386] on button "Acknowledge" at bounding box center [568, 383] width 56 height 18
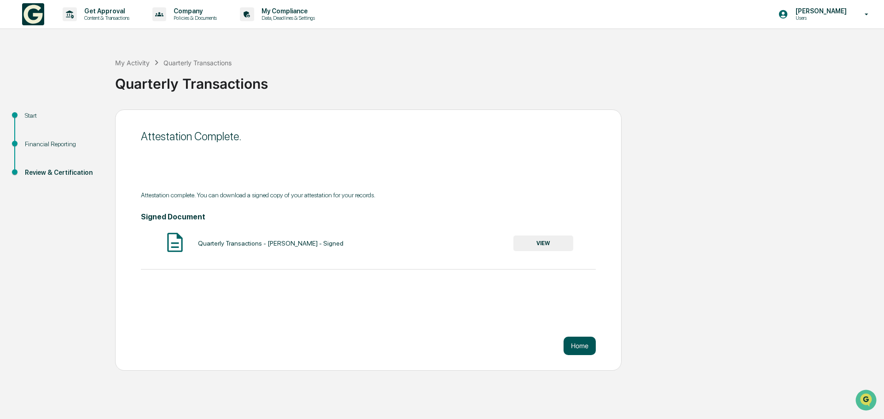
click at [571, 337] on button "Home" at bounding box center [580, 346] width 32 height 18
